Goal: Information Seeking & Learning: Learn about a topic

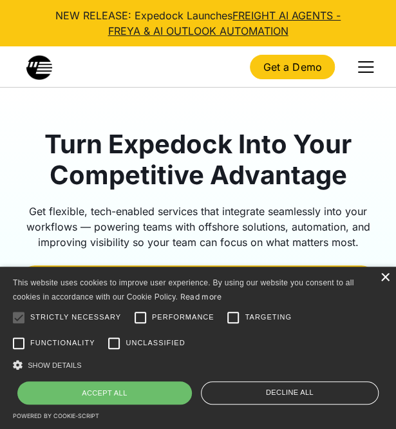
click at [385, 275] on div "×" at bounding box center [385, 278] width 10 height 10
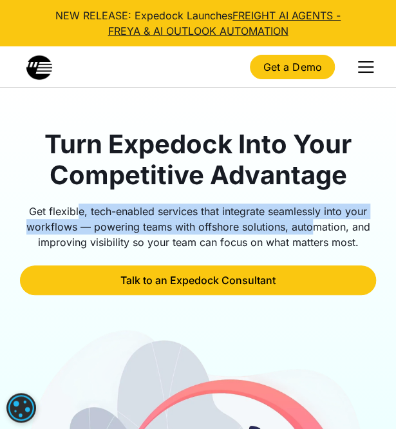
drag, startPoint x: 76, startPoint y: 213, endPoint x: 316, endPoint y: 223, distance: 240.4
click at [316, 223] on div "Get flexible, tech-enabled services that integrate seamlessly into your workflo…" at bounding box center [198, 226] width 357 height 46
click at [145, 220] on div "Get flexible, tech-enabled services that integrate seamlessly into your workflo…" at bounding box center [198, 226] width 357 height 46
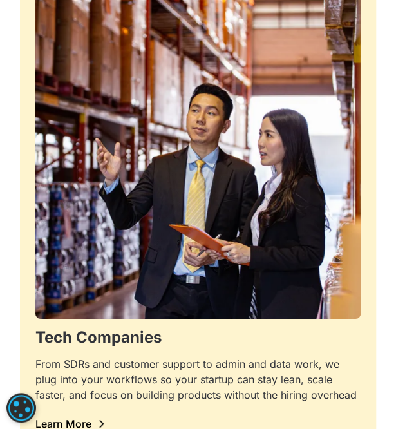
scroll to position [2253, 0]
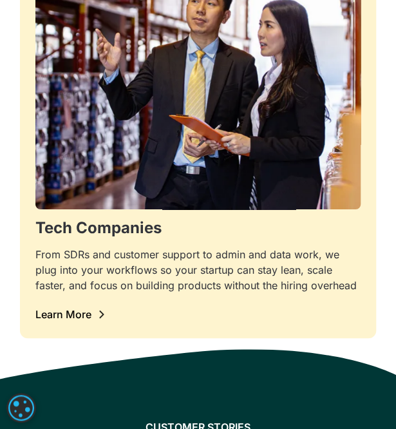
click at [90, 242] on div at bounding box center [198, 243] width 326 height 8
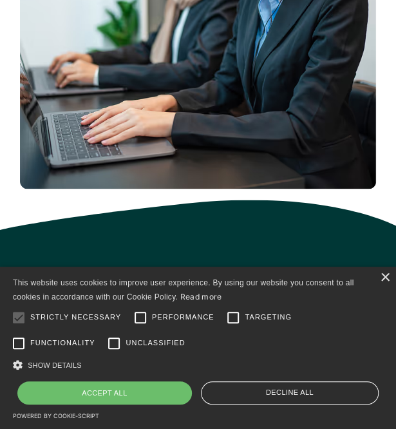
scroll to position [579, 0]
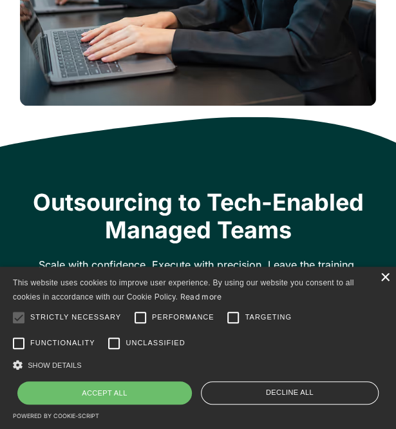
click at [380, 278] on div "×" at bounding box center [385, 278] width 10 height 10
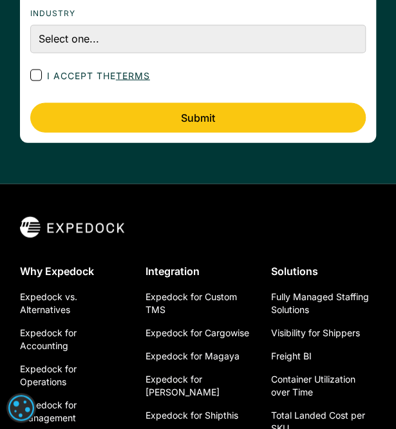
scroll to position [3155, 0]
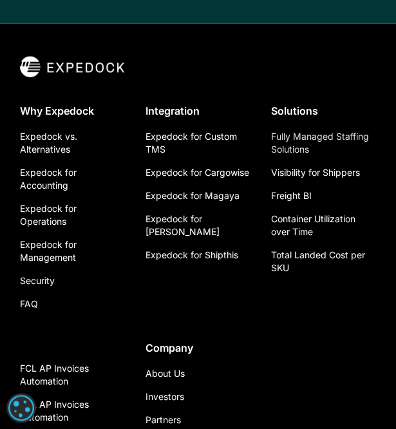
click at [313, 138] on link "Fully Managed Staffing Solutions" at bounding box center [323, 143] width 105 height 36
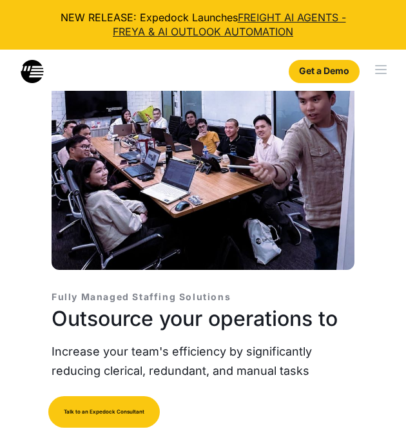
select select
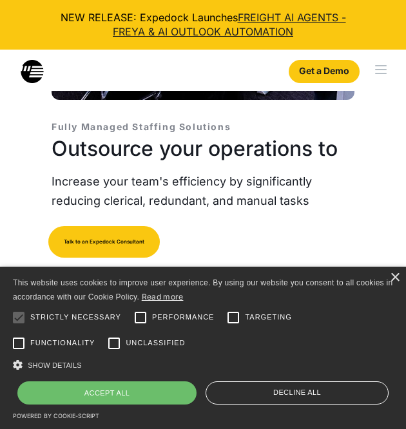
scroll to position [330, 0]
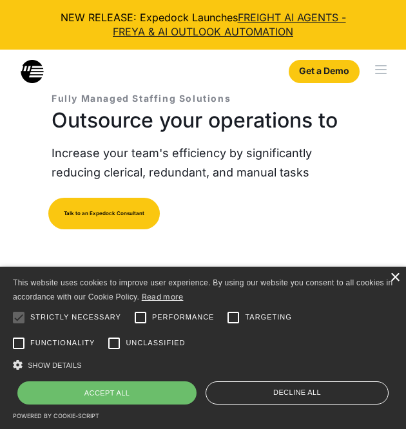
click at [394, 276] on div "×" at bounding box center [395, 278] width 10 height 10
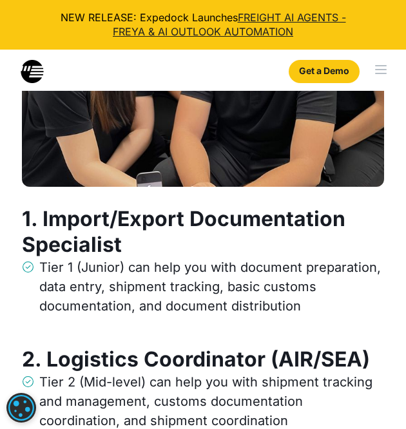
scroll to position [3098, 0]
